Goal: Task Accomplishment & Management: Manage account settings

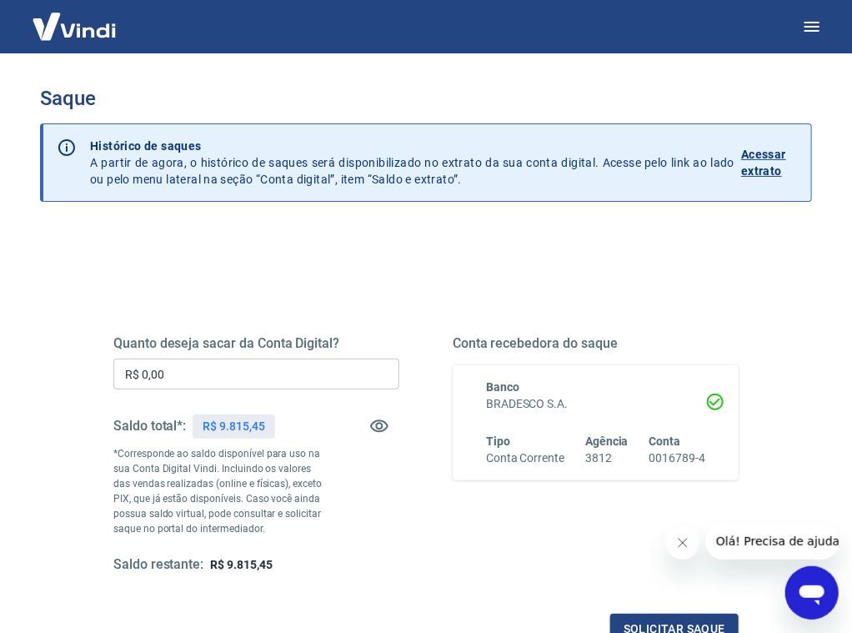
click at [273, 379] on input "R$ 0,00" at bounding box center [256, 373] width 286 height 31
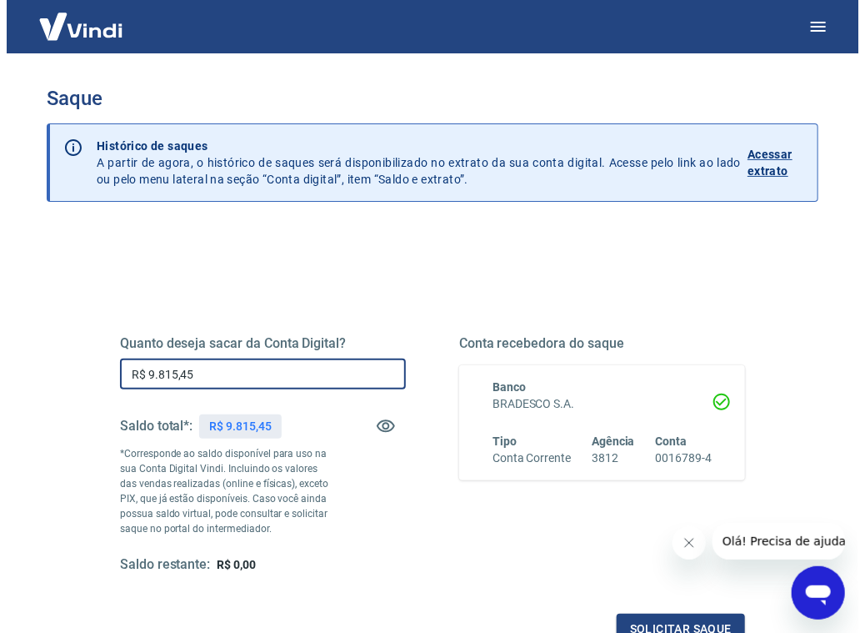
scroll to position [205, 0]
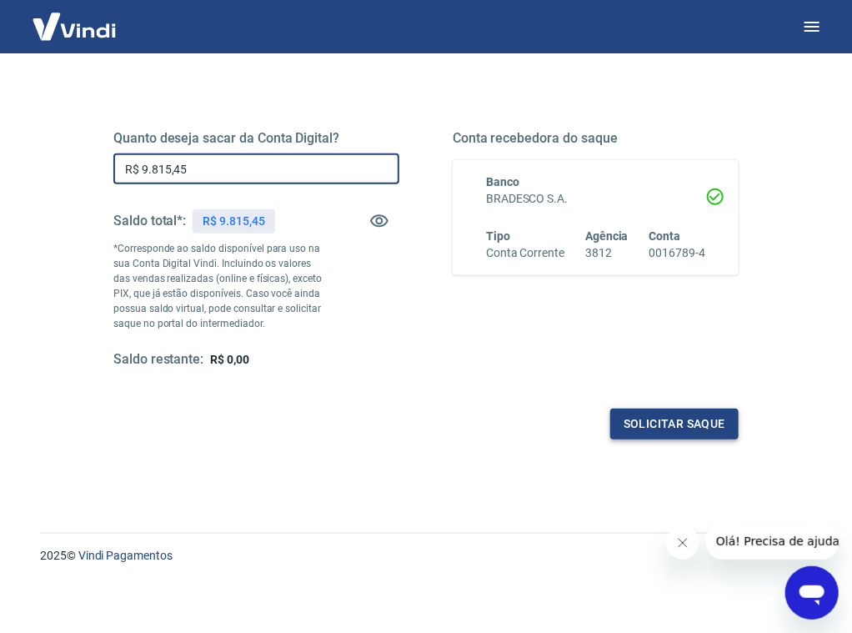
type input "R$ 9.815,45"
click at [723, 422] on button "Solicitar saque" at bounding box center [674, 423] width 128 height 31
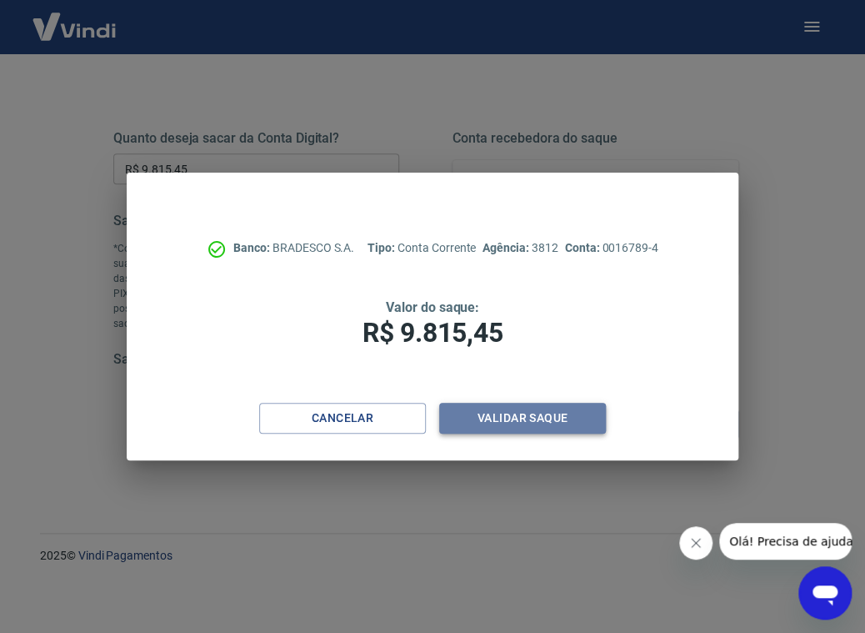
click at [567, 426] on button "Validar saque" at bounding box center [522, 418] width 167 height 31
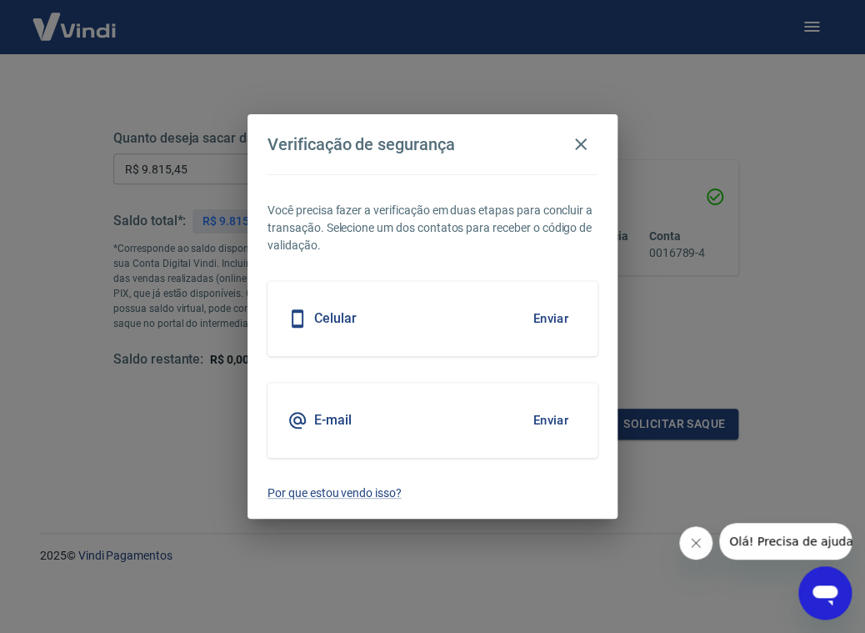
click at [548, 420] on button "Enviar" at bounding box center [550, 420] width 54 height 35
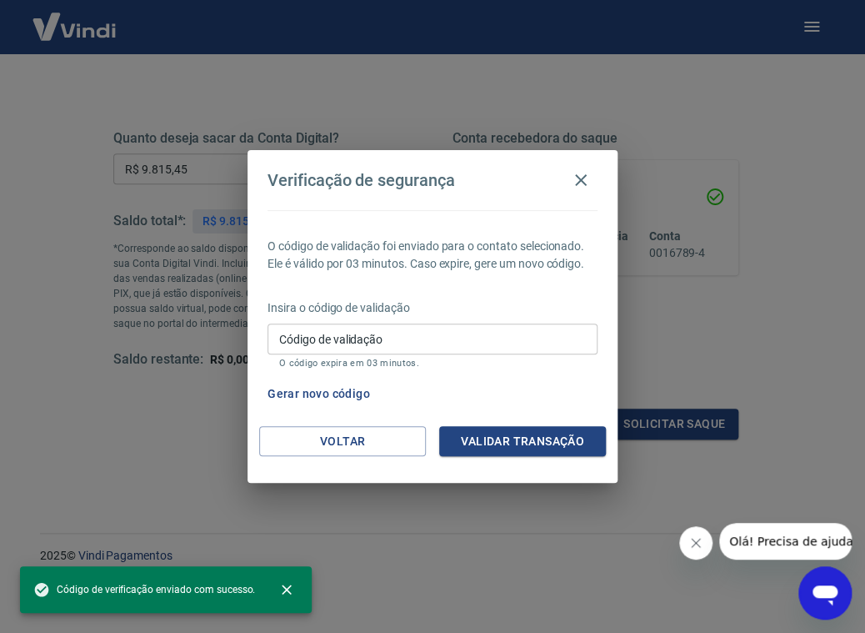
click at [362, 334] on input "Código de validação" at bounding box center [433, 338] width 330 height 31
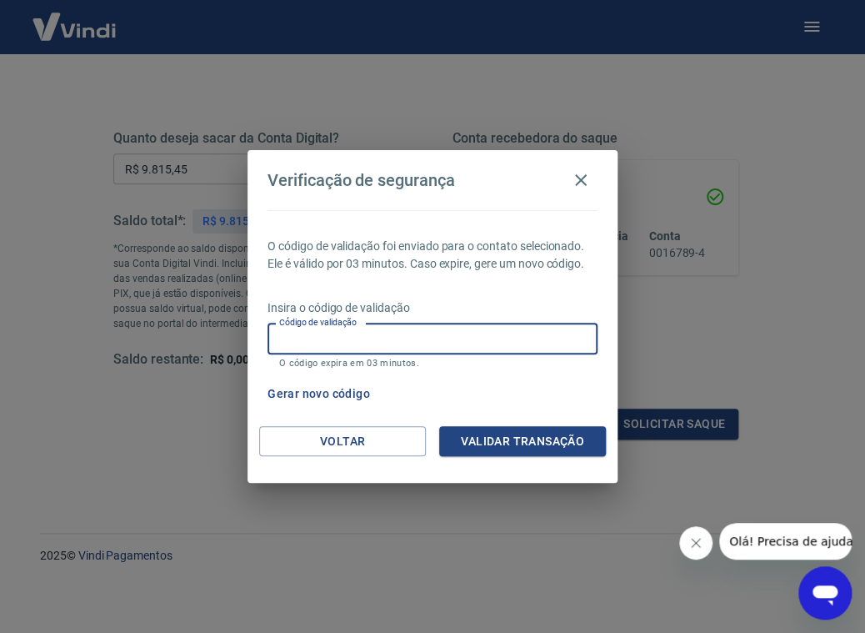
paste input "398037"
type input "398037"
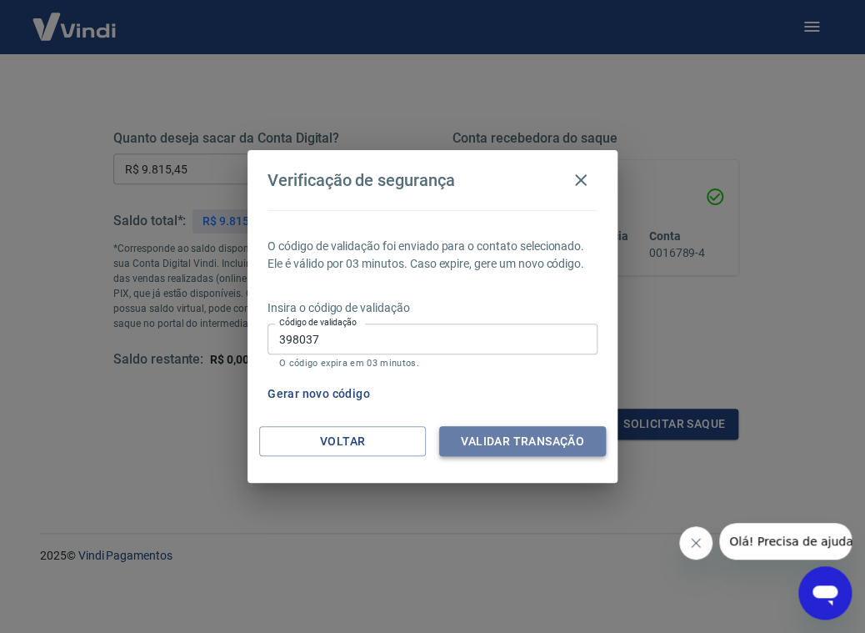
click at [474, 450] on button "Validar transação" at bounding box center [522, 441] width 167 height 31
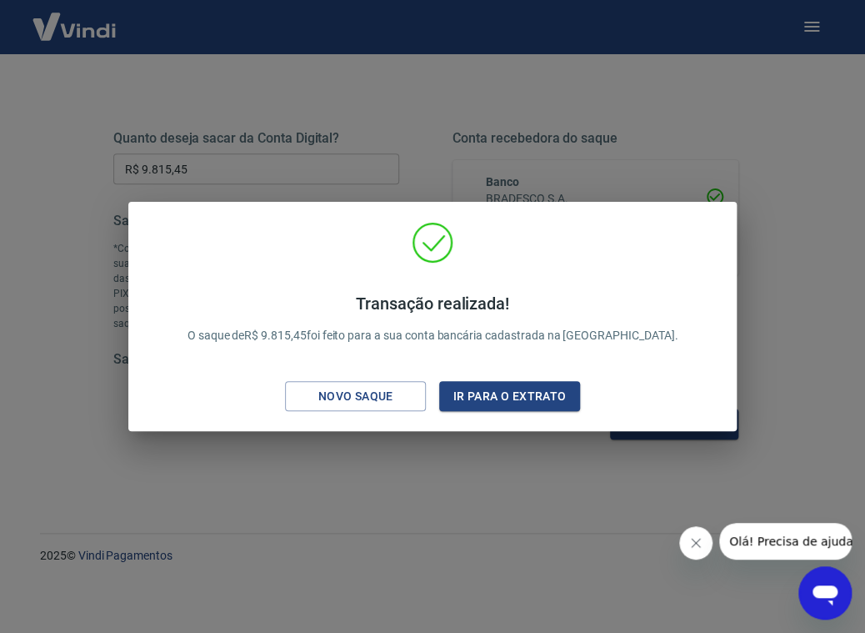
click at [619, 45] on div "Transação realizada! O saque de R$ 9.815,45 foi feito para a sua conta bancária…" at bounding box center [432, 316] width 865 height 633
